Goal: Transaction & Acquisition: Purchase product/service

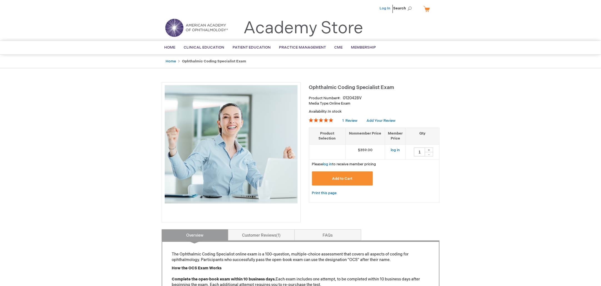
click at [386, 8] on link "Log In" at bounding box center [385, 8] width 11 height 4
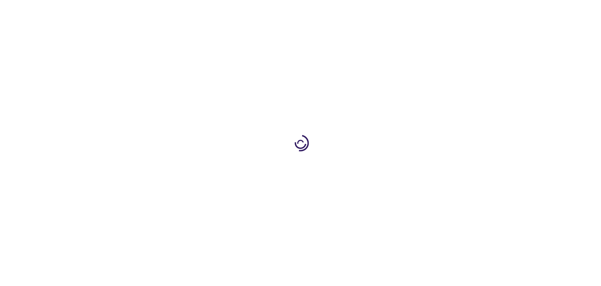
type input "1"
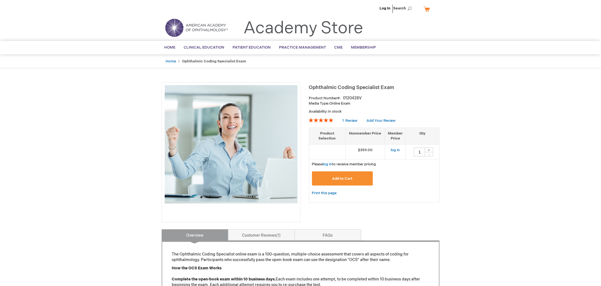
click at [339, 174] on button "Add to Cart" at bounding box center [342, 179] width 61 height 14
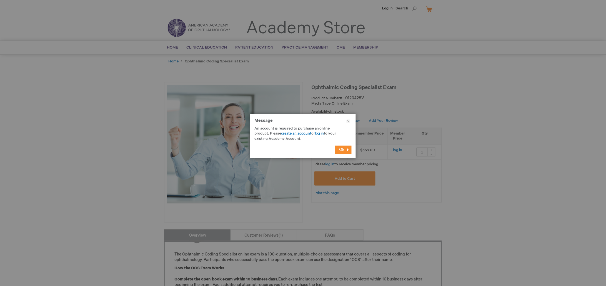
click at [293, 133] on link "create an account" at bounding box center [296, 133] width 30 height 4
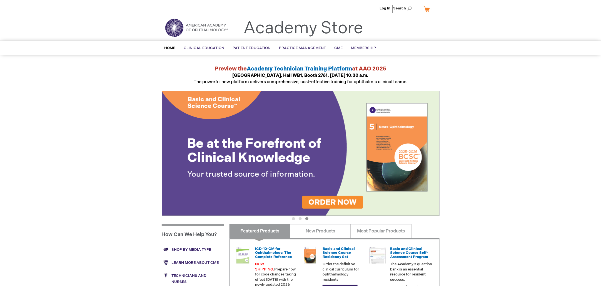
click at [405, 9] on span "Search" at bounding box center [403, 8] width 21 height 11
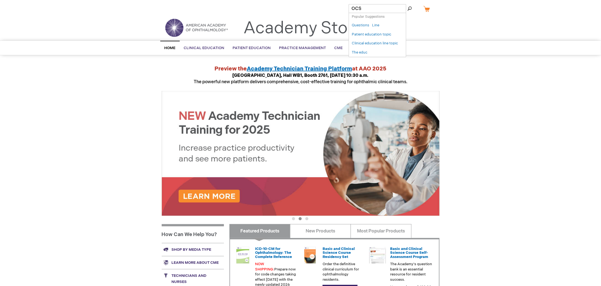
type input "OCS"
click at [407, 4] on button "Search" at bounding box center [409, 8] width 4 height 9
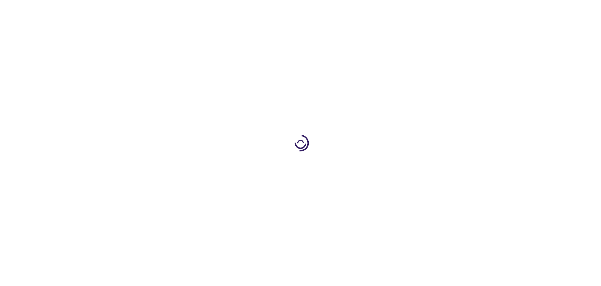
type input "1"
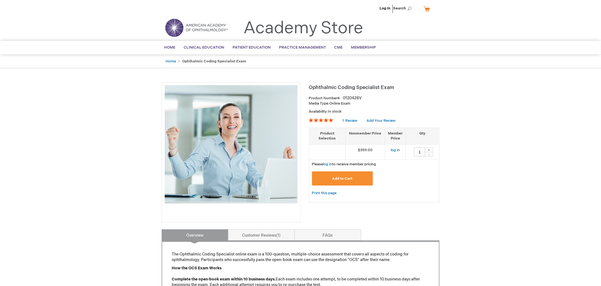
click at [348, 178] on span "Add to Cart" at bounding box center [342, 179] width 20 height 4
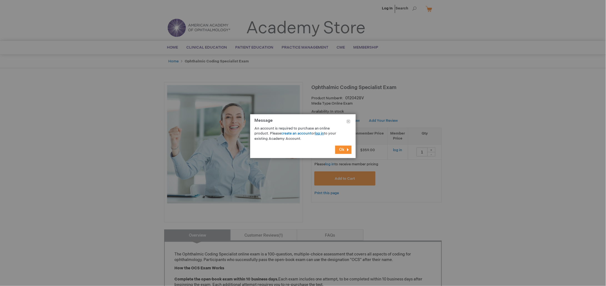
click at [321, 133] on link "log in" at bounding box center [319, 133] width 9 height 4
